Goal: Task Accomplishment & Management: Manage account settings

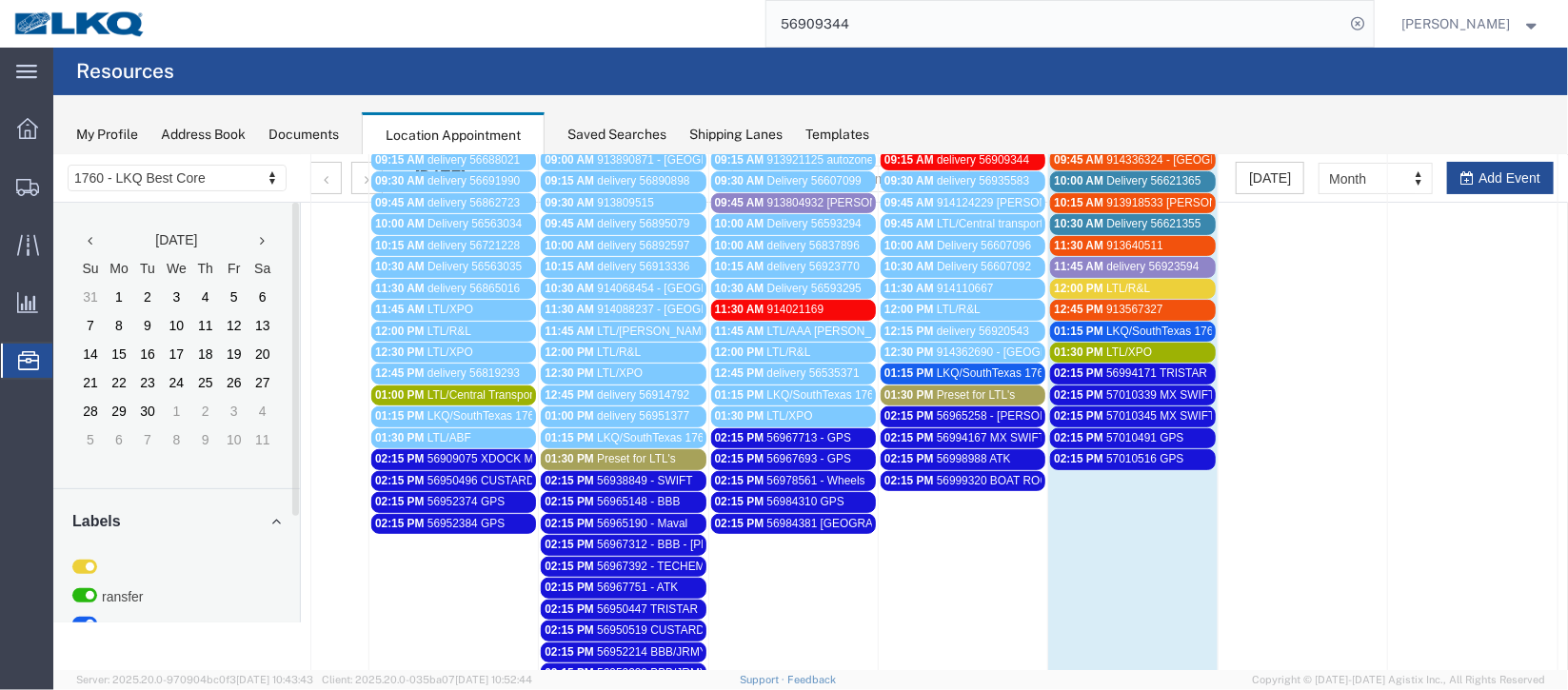
scroll to position [142, 0]
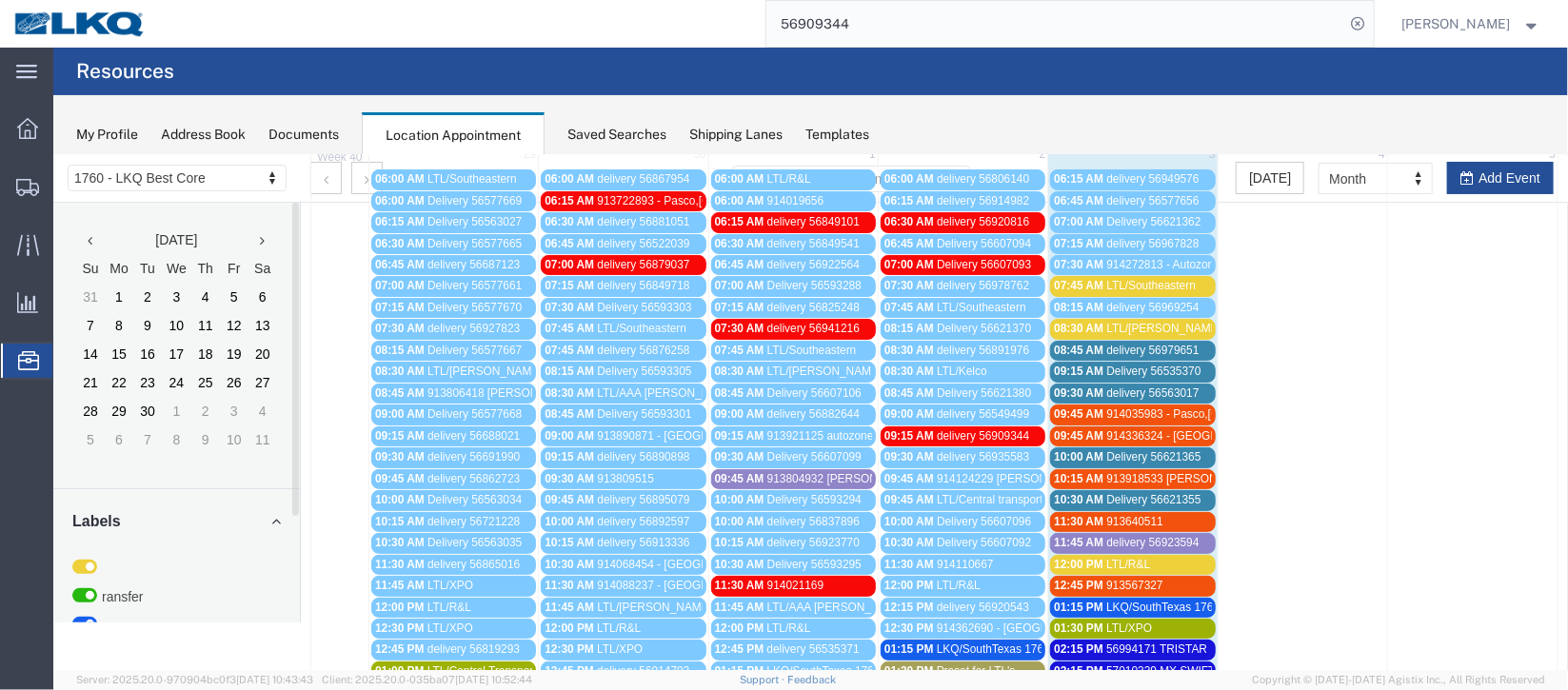
click at [1105, 453] on span "Delivery 56621365" at bounding box center [1152, 457] width 94 height 14
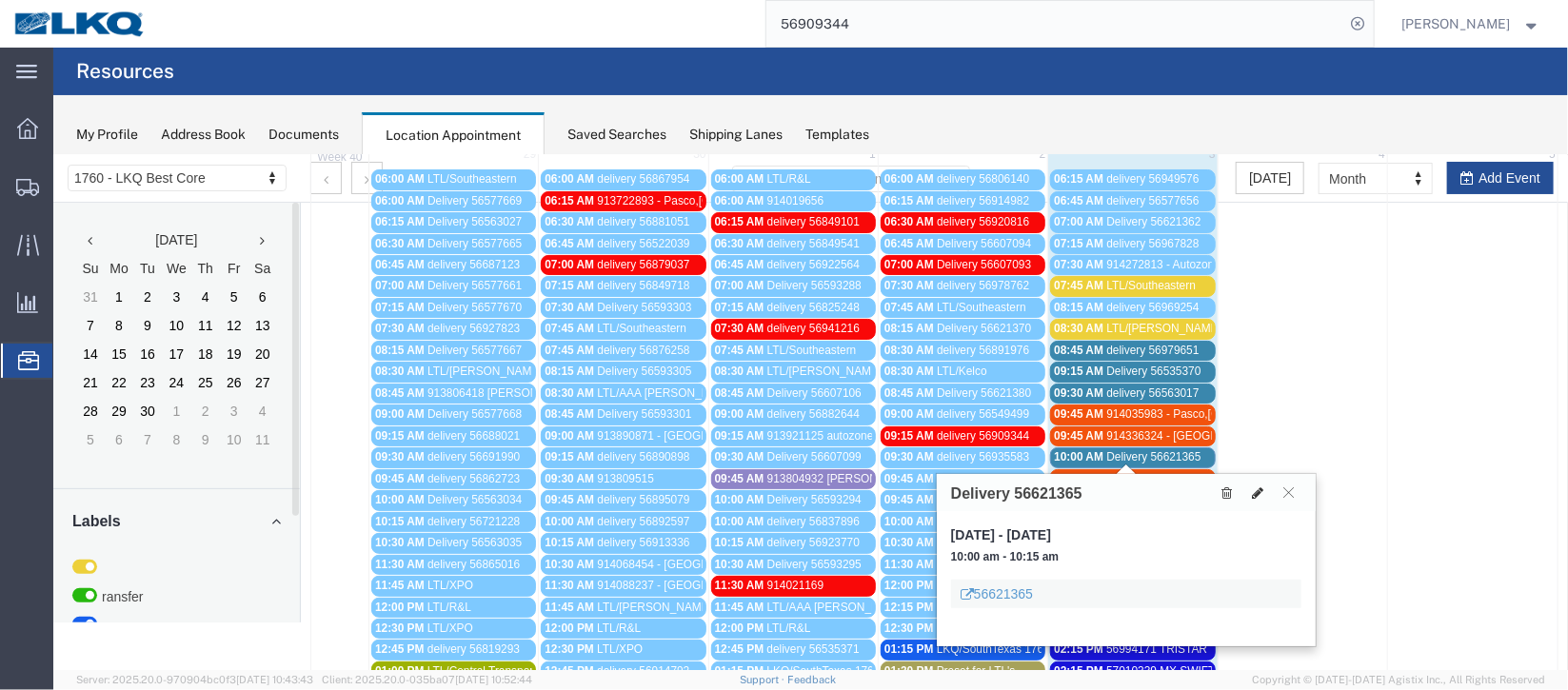
click at [1252, 486] on icon at bounding box center [1257, 493] width 12 height 14
select select "100"
select select "1"
select select
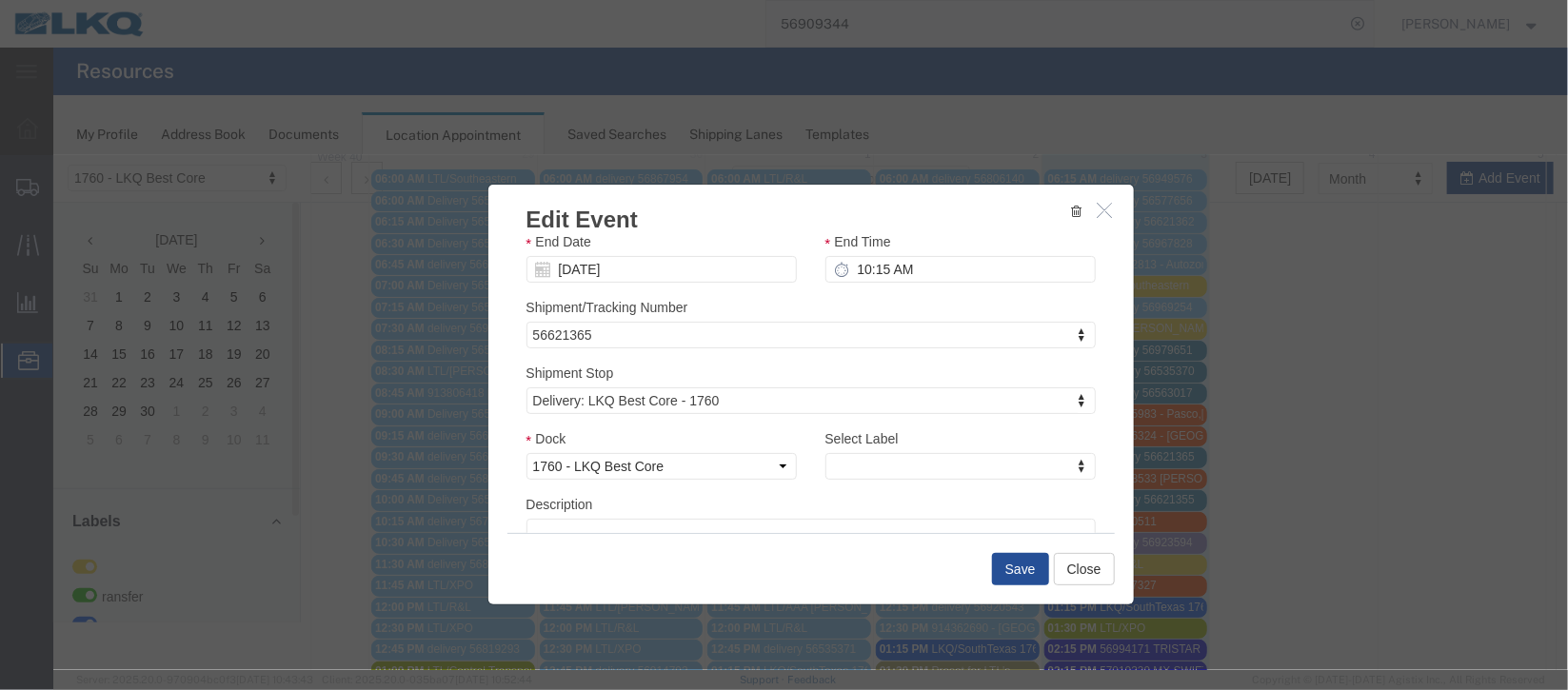
scroll to position [243, 0]
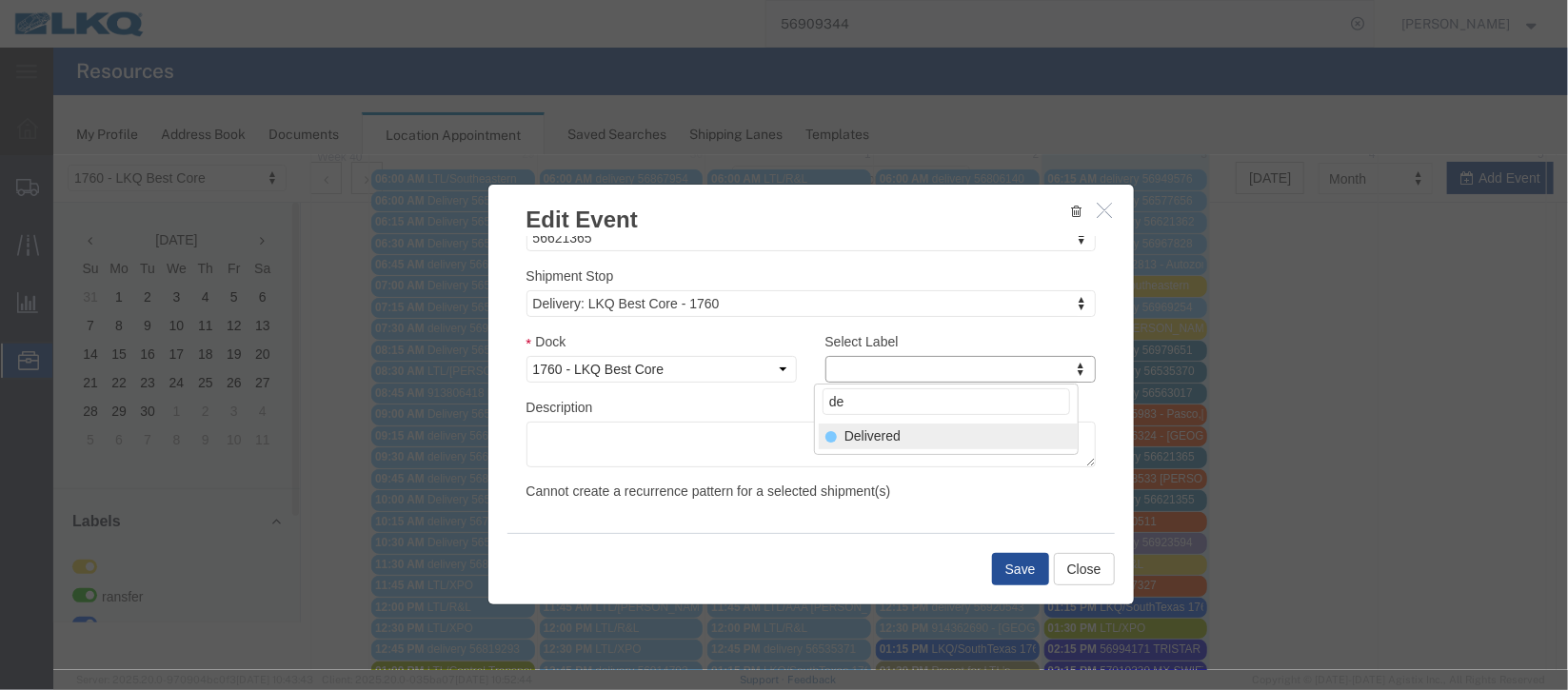
type input "de"
select select "40"
click at [1022, 578] on button "Save" at bounding box center [1020, 568] width 57 height 32
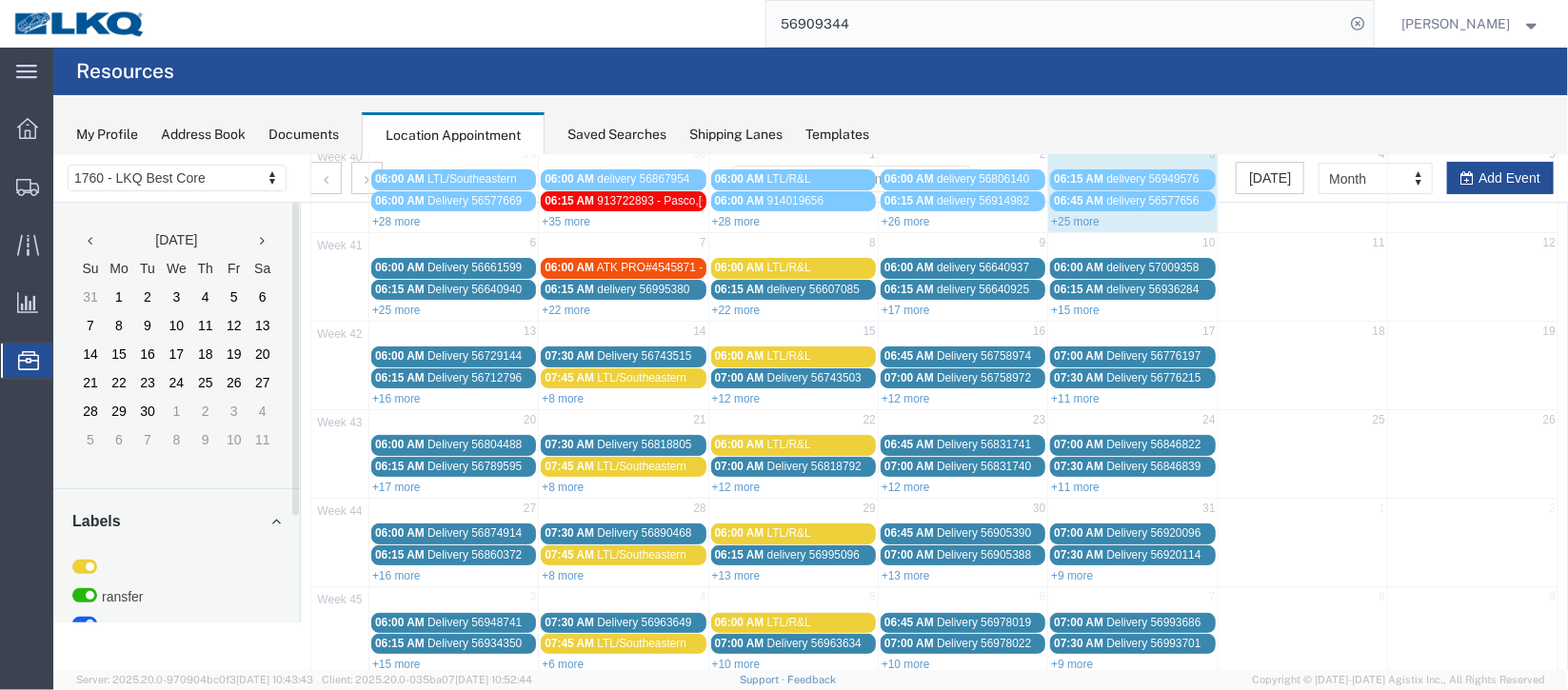
scroll to position [0, 0]
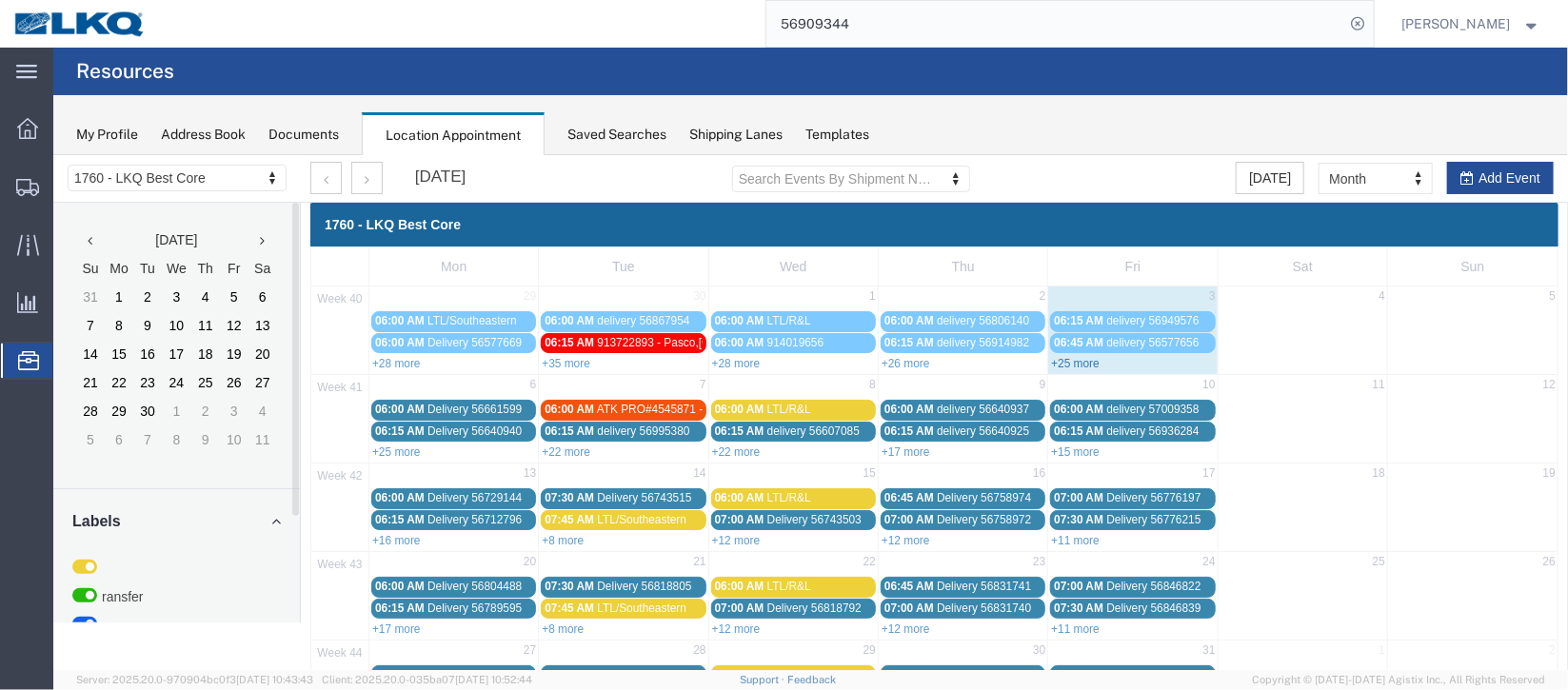
click at [1058, 366] on link "+25 more" at bounding box center [1075, 363] width 49 height 14
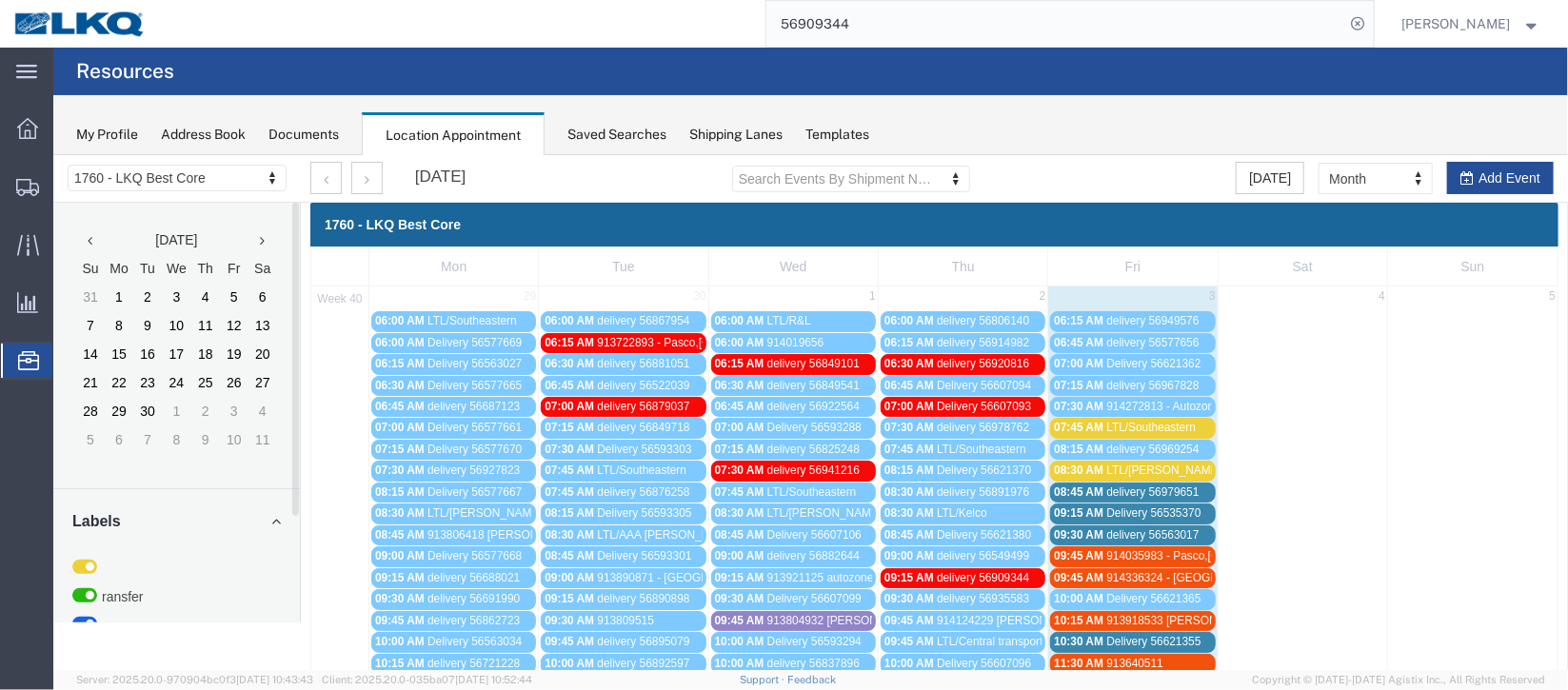
click at [1182, 512] on span "Delivery 56535370" at bounding box center [1152, 513] width 94 height 14
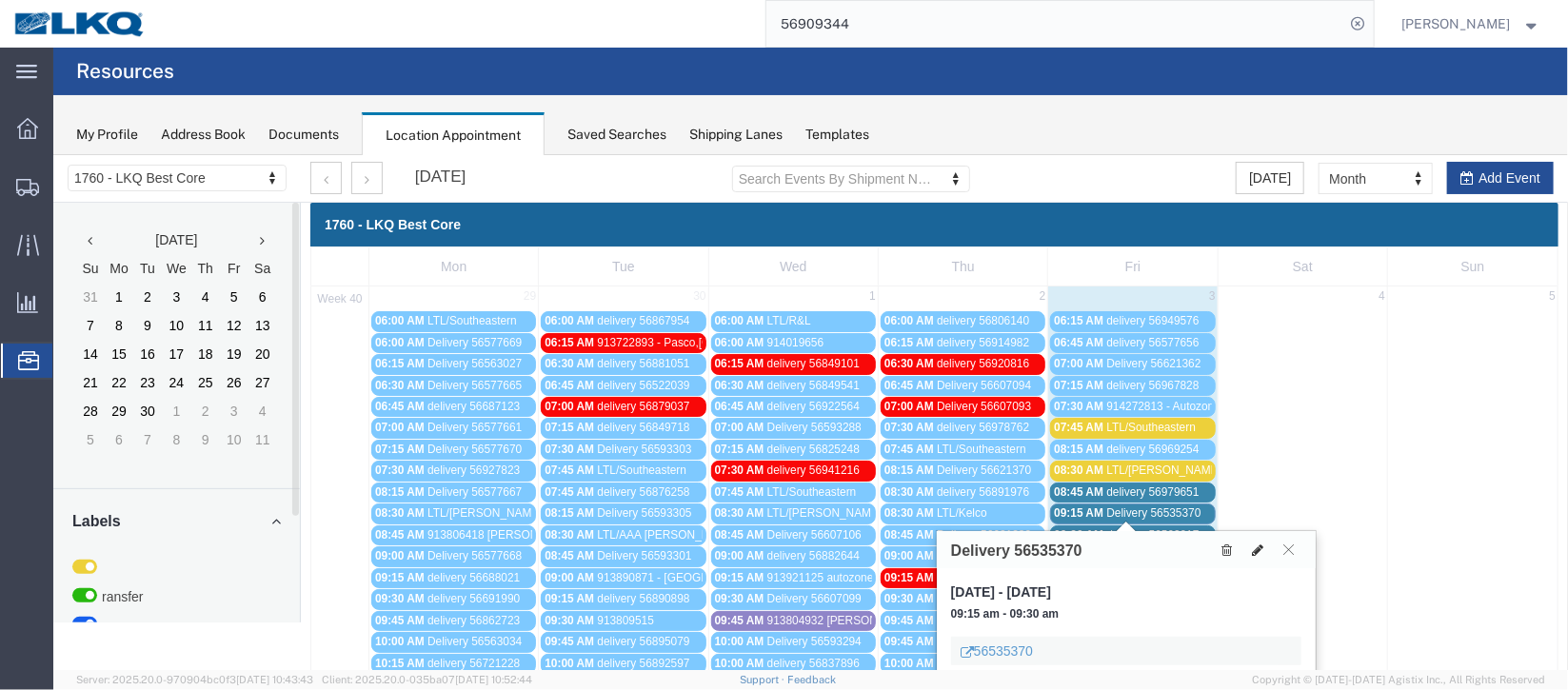
click at [1249, 553] on button at bounding box center [1256, 549] width 26 height 20
select select "100"
select select "1"
select select
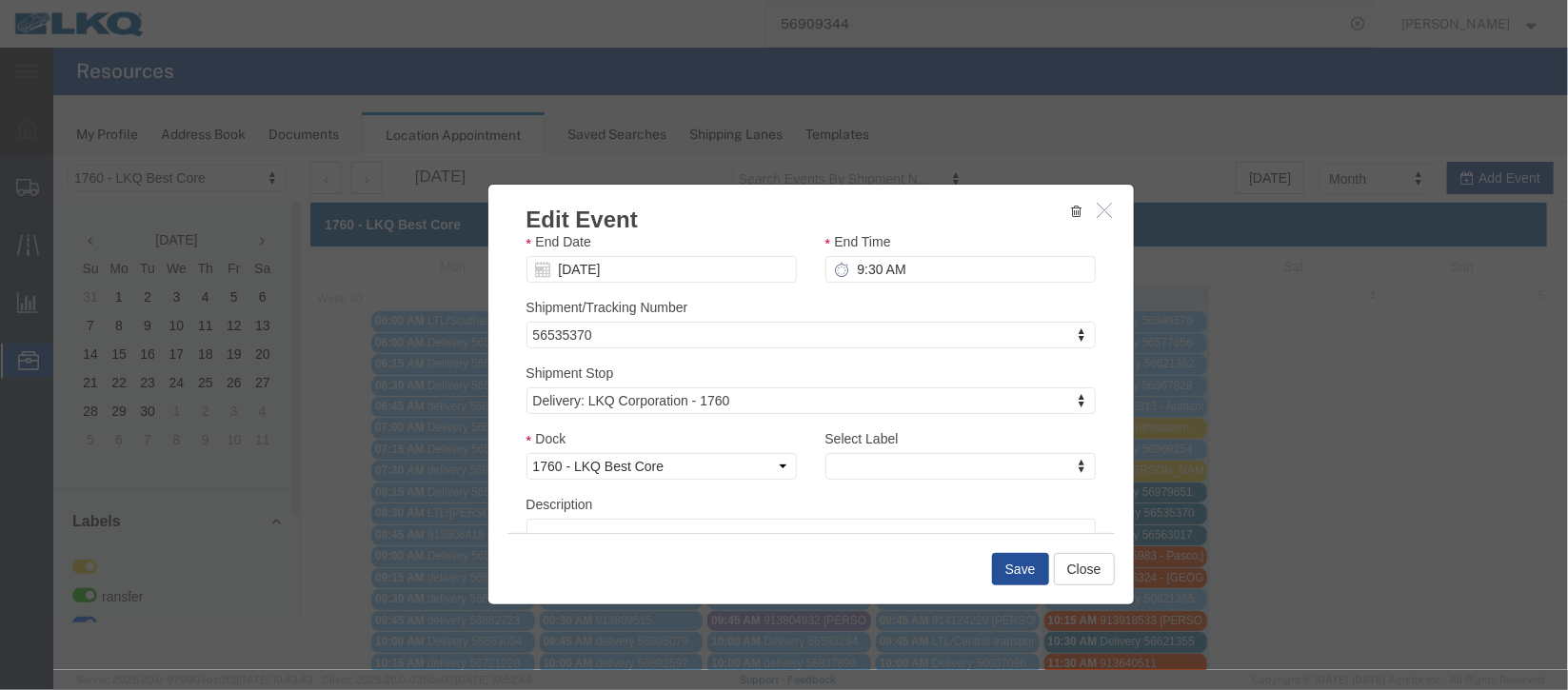
scroll to position [243, 0]
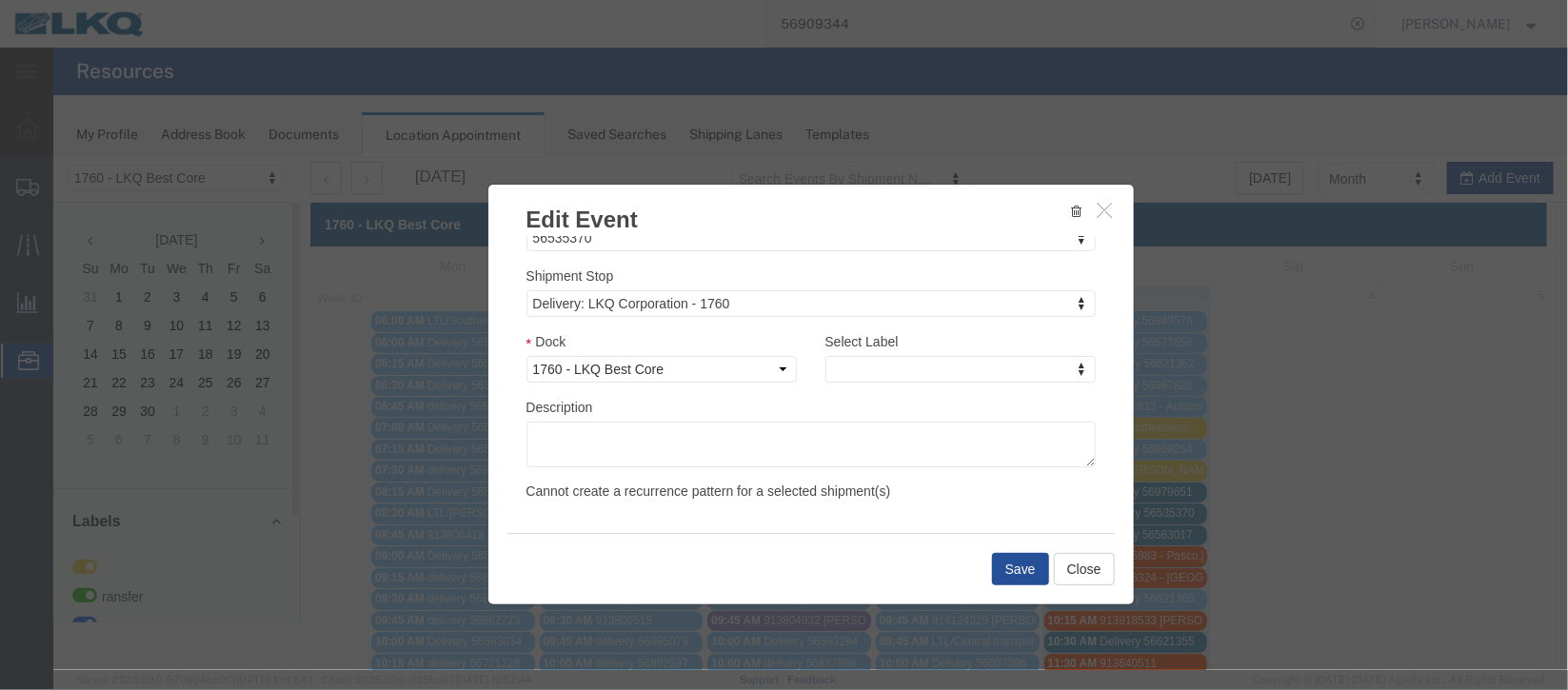
click at [1025, 386] on div "Select Label Select Label Select Label LTL Transfer LKQ Billed Outbound Loads Y…" at bounding box center [959, 363] width 299 height 66
type input "de"
select select "40"
click at [1024, 569] on button "Save" at bounding box center [1020, 568] width 57 height 32
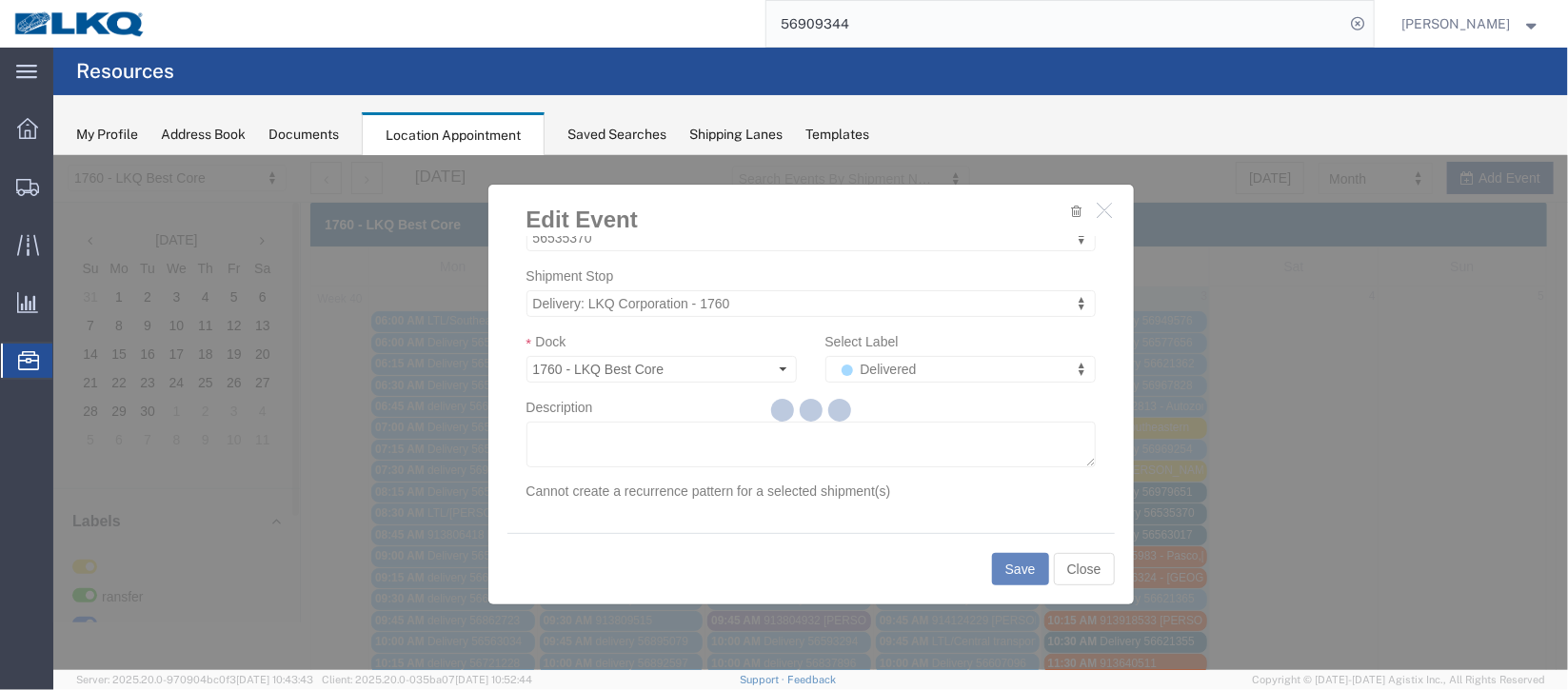
scroll to position [233, 0]
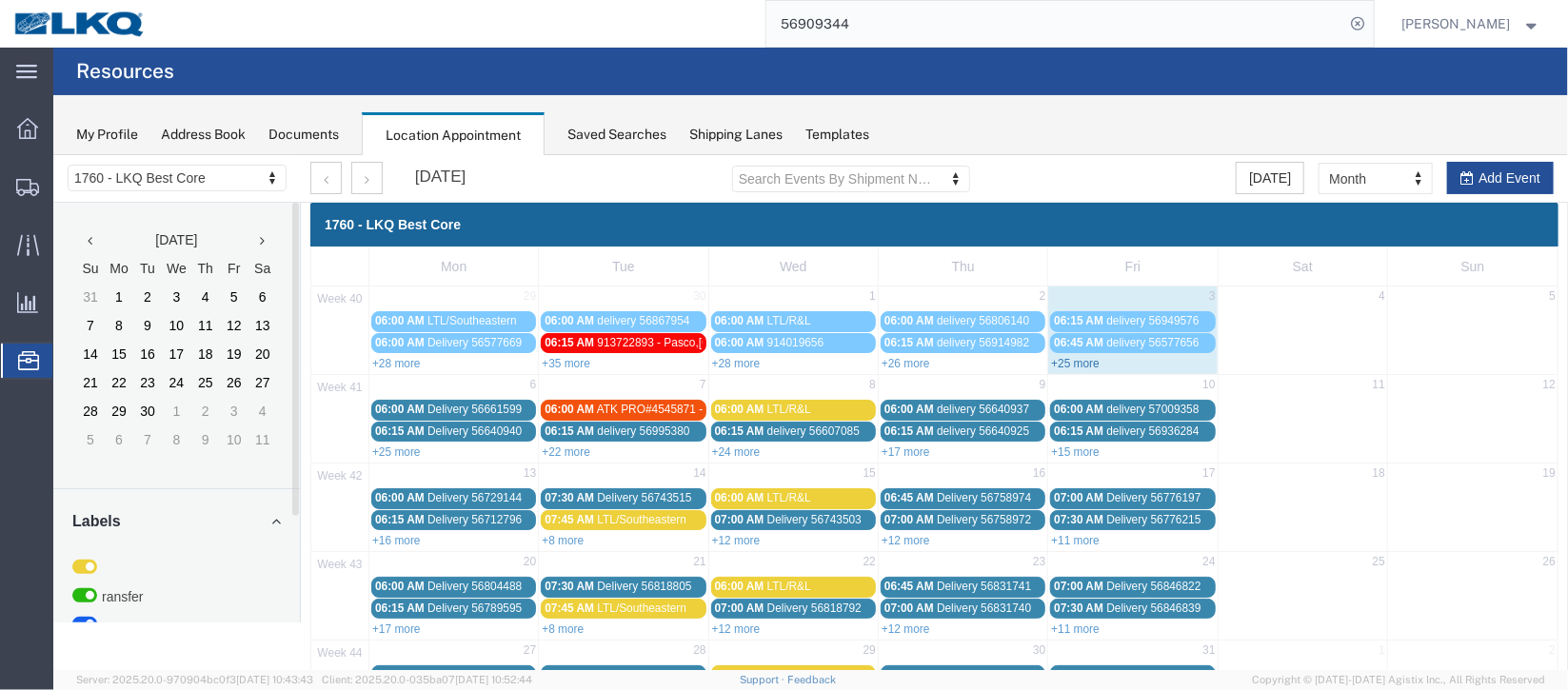
click at [1090, 363] on link "+25 more" at bounding box center [1075, 363] width 49 height 14
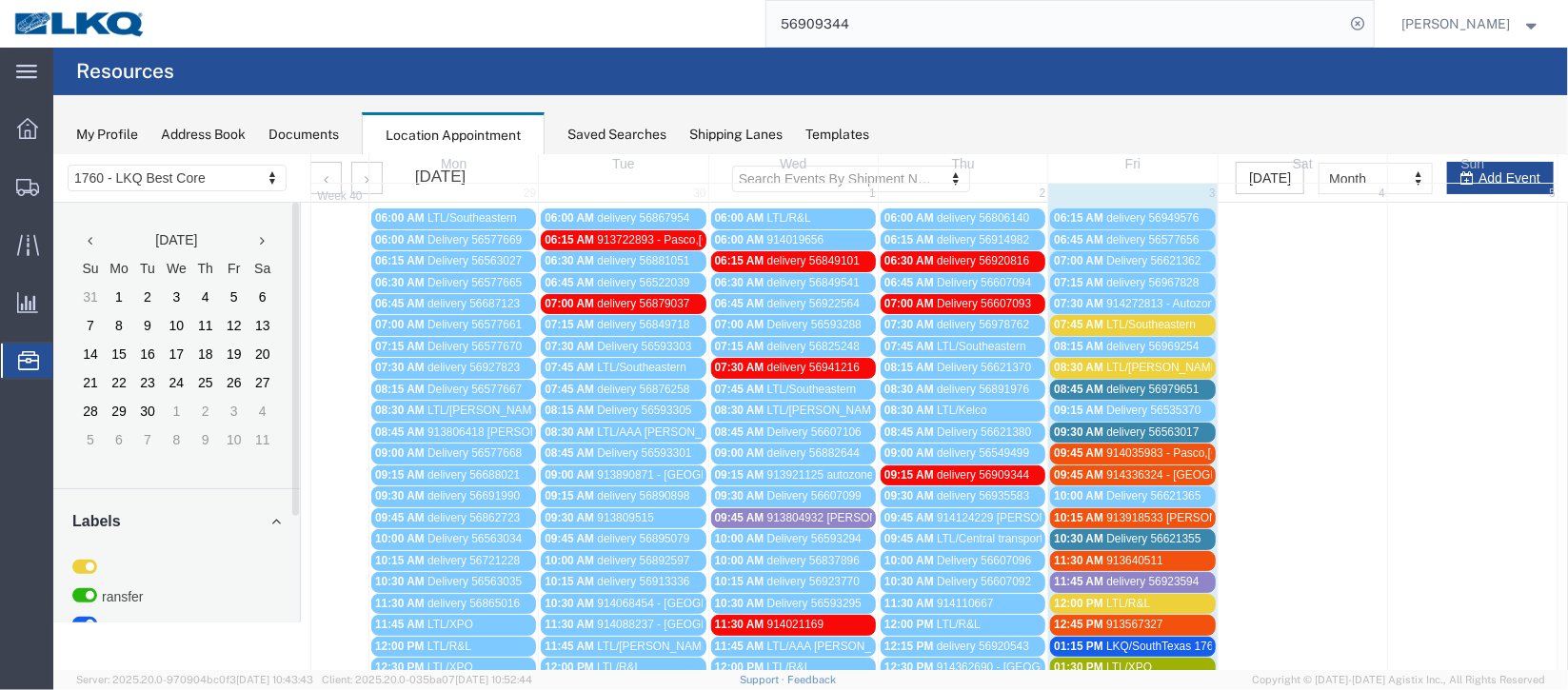
scroll to position [142, 0]
